Goal: Use online tool/utility: Utilize a website feature to perform a specific function

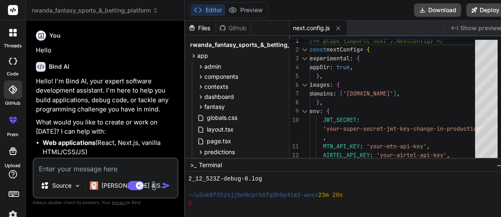
scroll to position [363, 0]
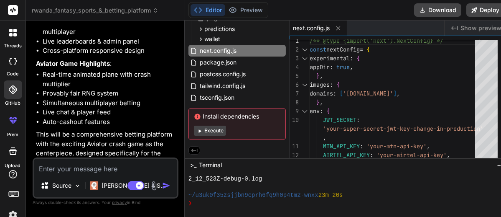
click at [92, 168] on textarea at bounding box center [105, 165] width 143 height 15
type textarea "g"
type textarea "x"
type textarea "ge"
type textarea "x"
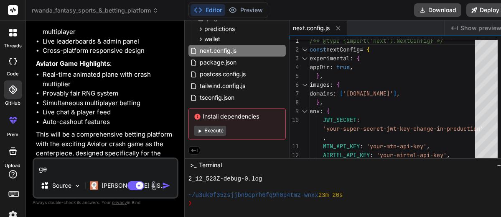
type textarea "gen"
type textarea "x"
type textarea "gene"
type textarea "x"
type textarea "gener"
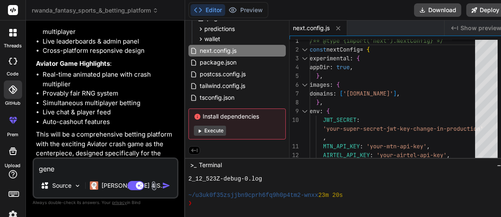
type textarea "x"
type textarea "genera"
type textarea "x"
type textarea "generat"
type textarea "x"
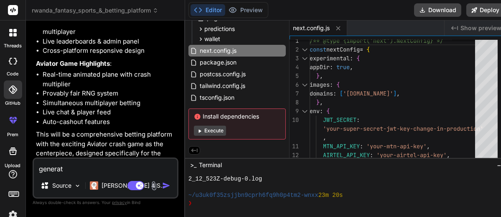
type textarea "generate"
type textarea "x"
type textarea "generate"
type textarea "x"
type textarea "generate t"
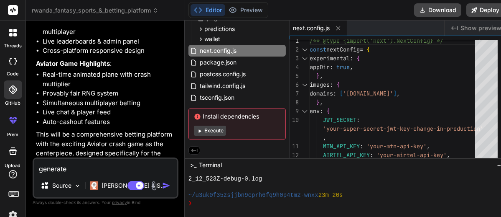
type textarea "x"
type textarea "generate th"
type textarea "x"
type textarea "generate the"
type textarea "x"
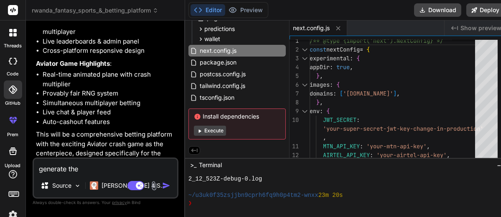
type textarea "generate the"
type textarea "x"
type textarea "generate the p"
type textarea "x"
type textarea "generate the pr"
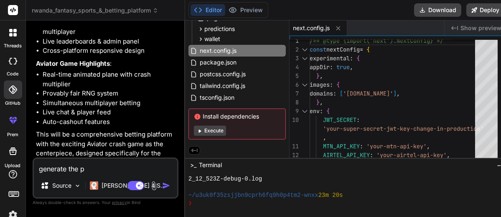
type textarea "x"
type textarea "generate the pre"
type textarea "x"
type textarea "generate the prev"
type textarea "x"
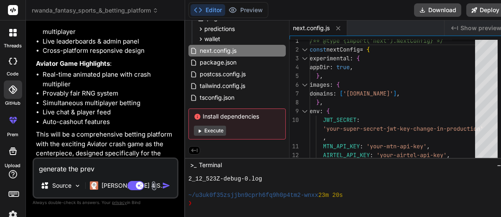
type textarea "generate the previ"
type textarea "x"
type textarea "generate the previe"
type textarea "x"
type textarea "generate the preview"
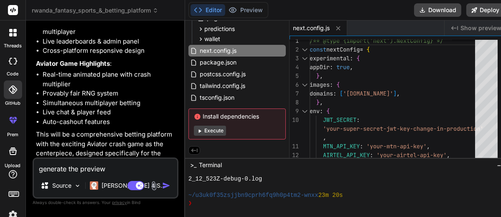
type textarea "x"
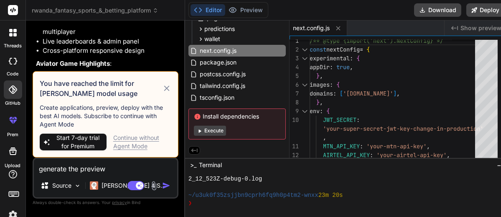
type textarea "generate the preview"
click at [119, 146] on div "Continue without Agent Mode" at bounding box center [142, 141] width 58 height 17
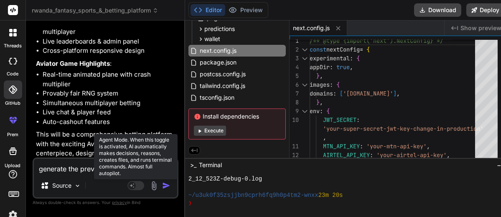
click at [138, 186] on rect at bounding box center [136, 185] width 17 height 9
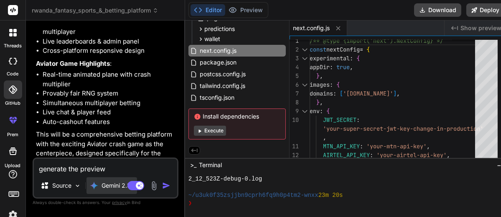
click at [115, 184] on p "Gemini 2.5.." at bounding box center [118, 185] width 32 height 8
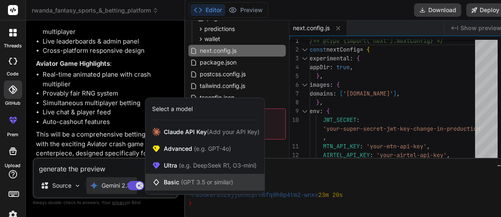
click at [177, 178] on span "Basic (GPT 3.5 or similar)" at bounding box center [198, 182] width 69 height 8
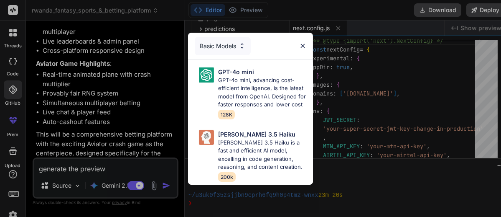
click at [242, 42] on img at bounding box center [242, 45] width 7 height 7
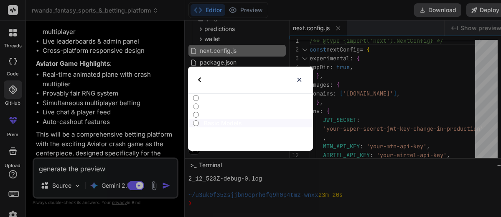
click at [198, 79] on img at bounding box center [199, 79] width 3 height 5
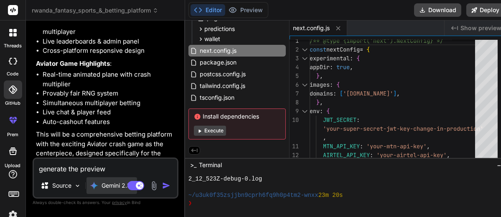
click at [99, 192] on div "Gemini 2.5.." at bounding box center [112, 185] width 51 height 17
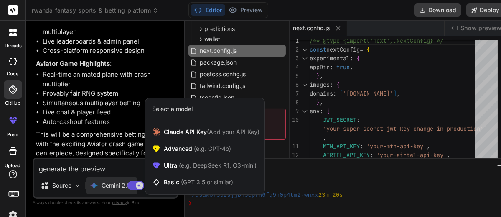
click at [119, 160] on div at bounding box center [250, 108] width 501 height 217
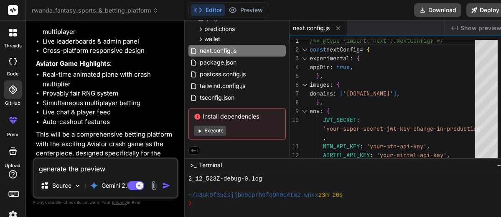
click at [162, 185] on img "button" at bounding box center [166, 185] width 8 height 8
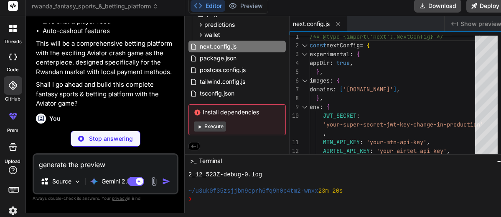
scroll to position [2844, 0]
type textarea "x"
type textarea "</div> </div> </div> </div> </div> ) }"
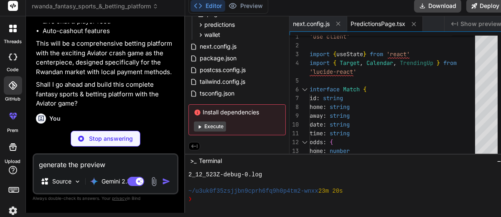
type textarea "x"
type textarea "return ( <DashboardLayout> <JackpotPage /> </DashboardLayout> ) }"
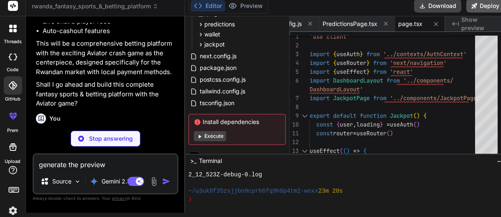
click at [471, 8] on button "Deploy" at bounding box center [486, 5] width 38 height 13
type textarea "x"
type textarea "</ul> </div> </div> </div> </div> ) }"
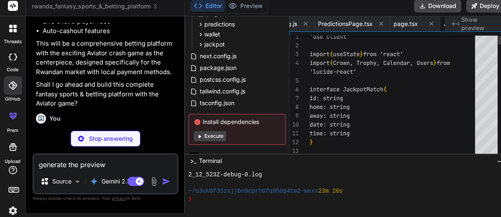
scroll to position [0, 99]
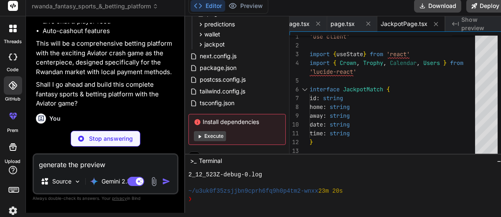
type textarea "x"
type textarea "return ( <DashboardLayout> <LeaderboardPage /> </DashboardLayout> ) }"
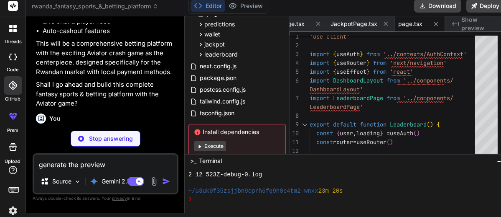
click at [210, 145] on button "Execute" at bounding box center [210, 146] width 32 height 10
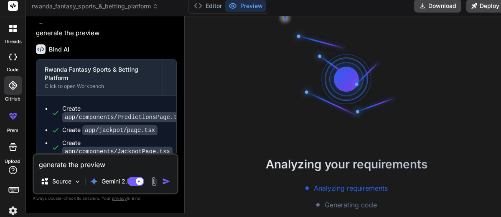
scroll to position [403, 0]
type textarea "x"
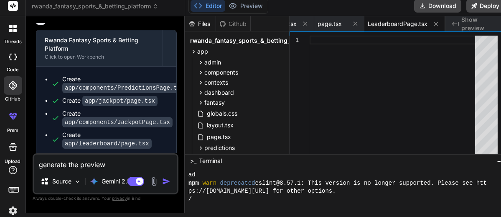
scroll to position [143, 0]
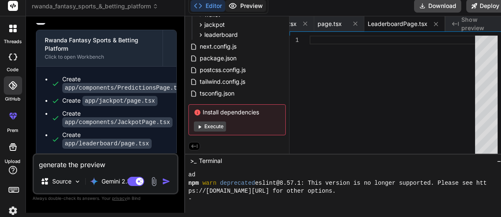
click at [239, 9] on button "Preview" at bounding box center [245, 6] width 41 height 12
click at [202, 125] on button "Execute" at bounding box center [210, 126] width 32 height 10
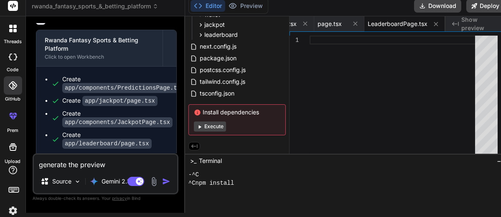
scroll to position [516, 0]
click at [212, 127] on button "Execute" at bounding box center [210, 126] width 32 height 10
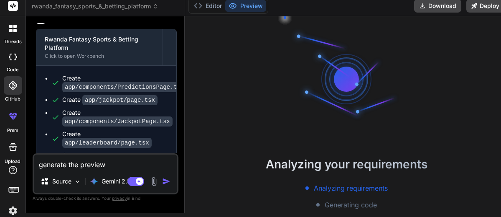
scroll to position [171, 0]
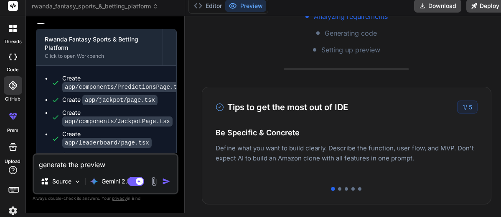
type textarea "x"
